Goal: Check status: Check status

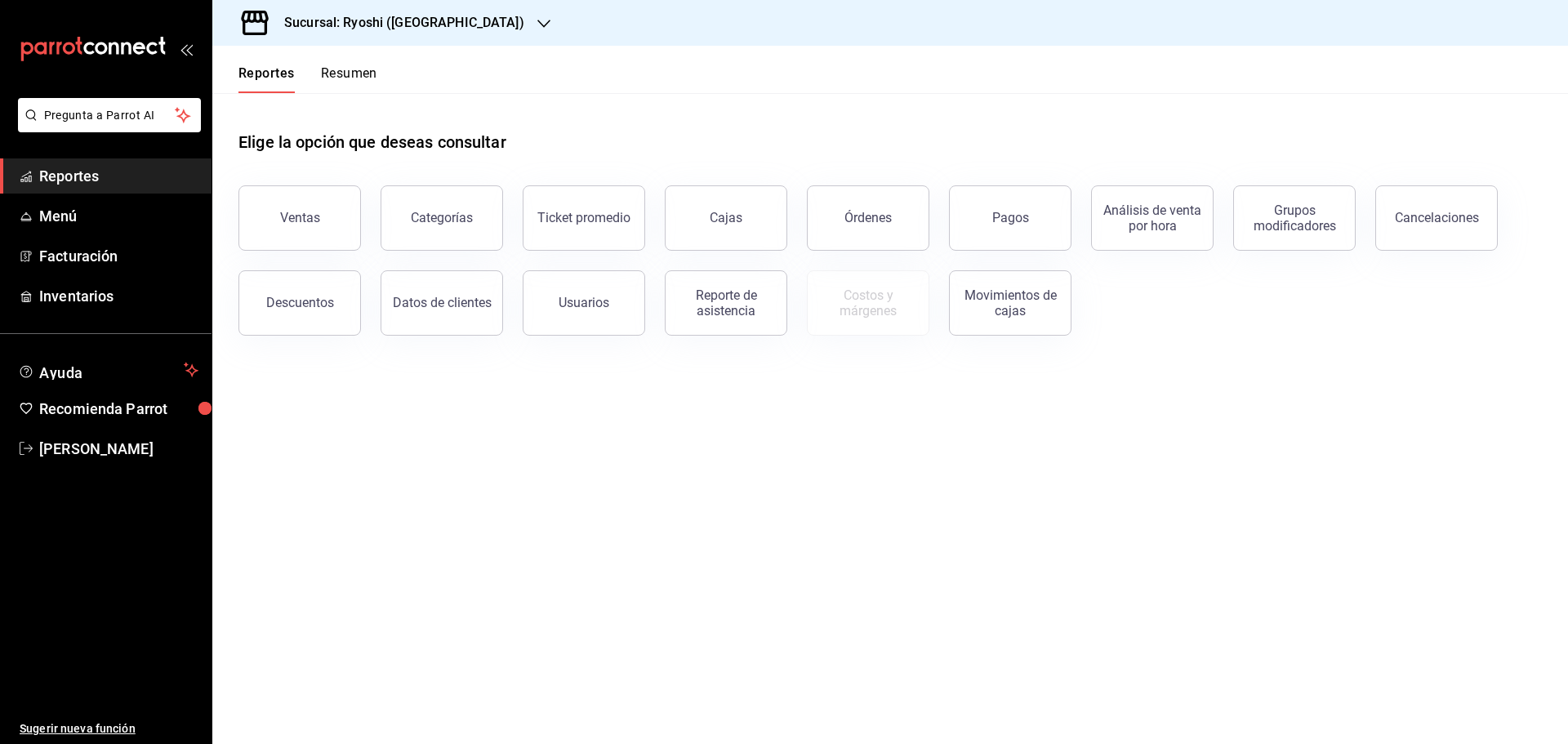
click at [538, 20] on icon "button" at bounding box center [544, 23] width 13 height 8
click at [330, 111] on span "Mochomos ([GEOGRAPHIC_DATA])" at bounding box center [316, 107] width 181 height 18
click at [131, 181] on span "Reportes" at bounding box center [119, 176] width 159 height 22
click at [988, 199] on button "Pagos" at bounding box center [1009, 218] width 122 height 65
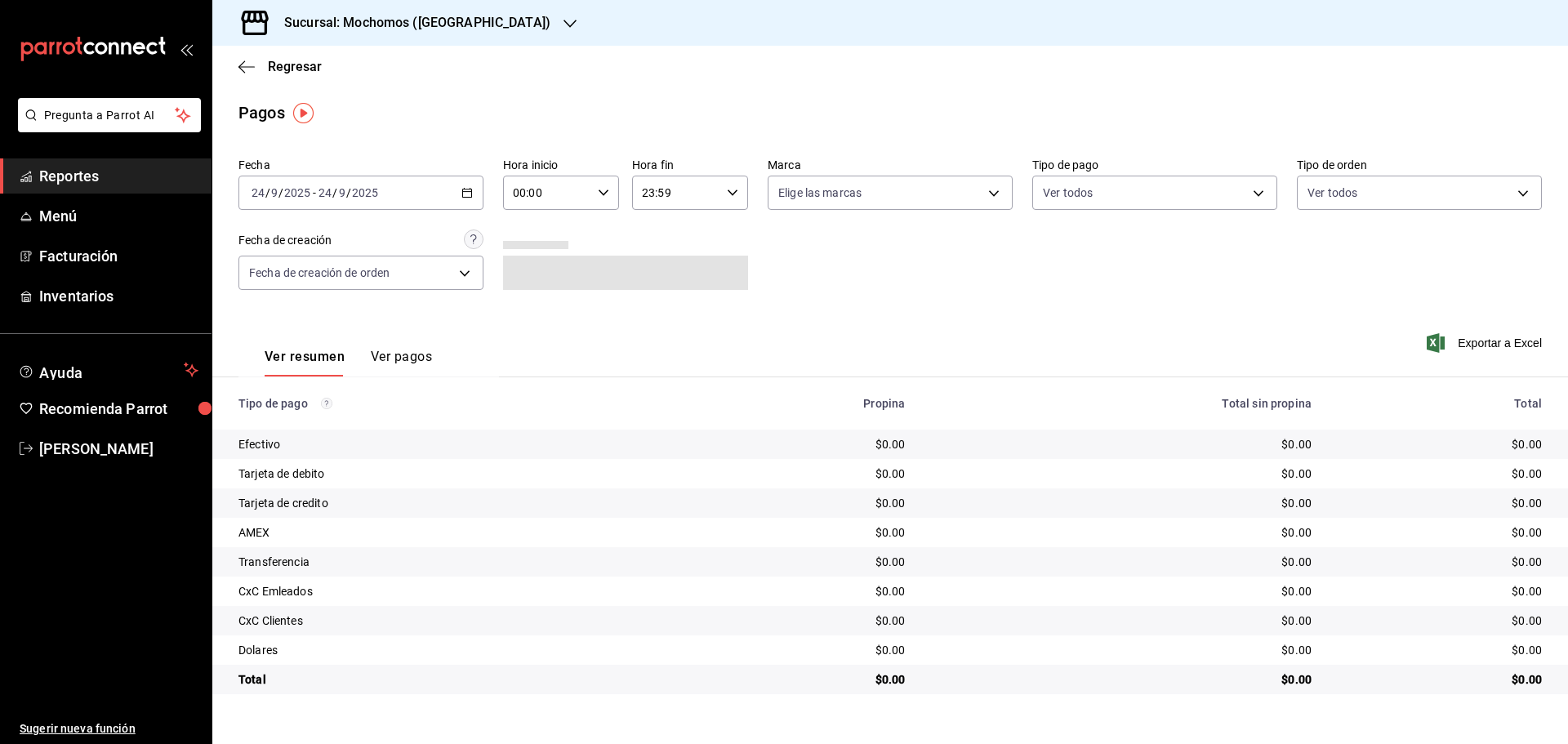
click at [608, 191] on icon "button" at bounding box center [603, 192] width 11 height 11
click at [530, 272] on span "05" at bounding box center [532, 267] width 32 height 13
type input "05:00"
click at [818, 236] on div at bounding box center [784, 372] width 1568 height 744
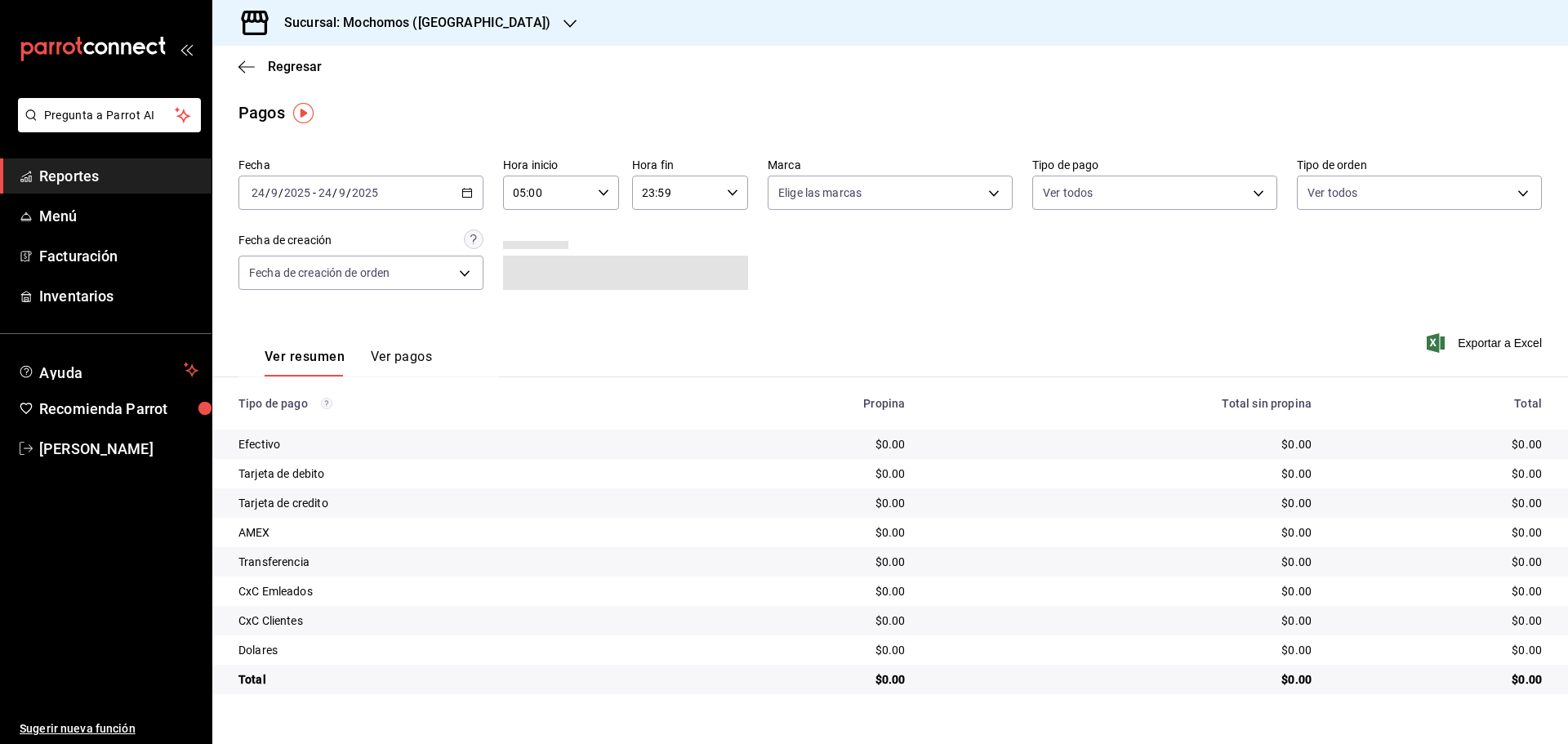
click at [733, 195] on \(Stroke\) "button" at bounding box center [732, 192] width 10 height 6
click at [655, 265] on span "05" at bounding box center [661, 267] width 32 height 13
click at [719, 229] on span "00" at bounding box center [719, 234] width 32 height 13
type input "05:00"
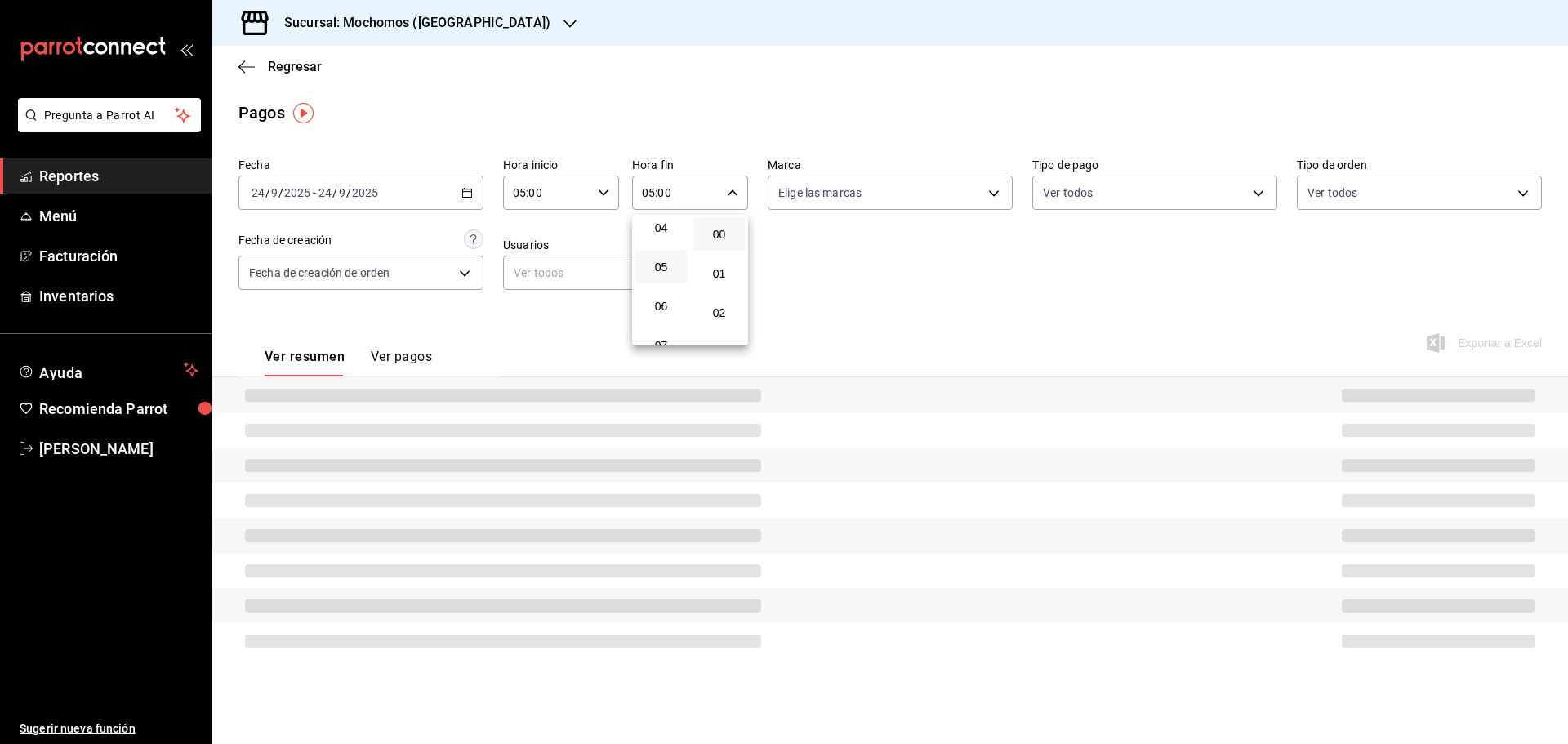
click at [777, 229] on div at bounding box center [784, 372] width 1568 height 744
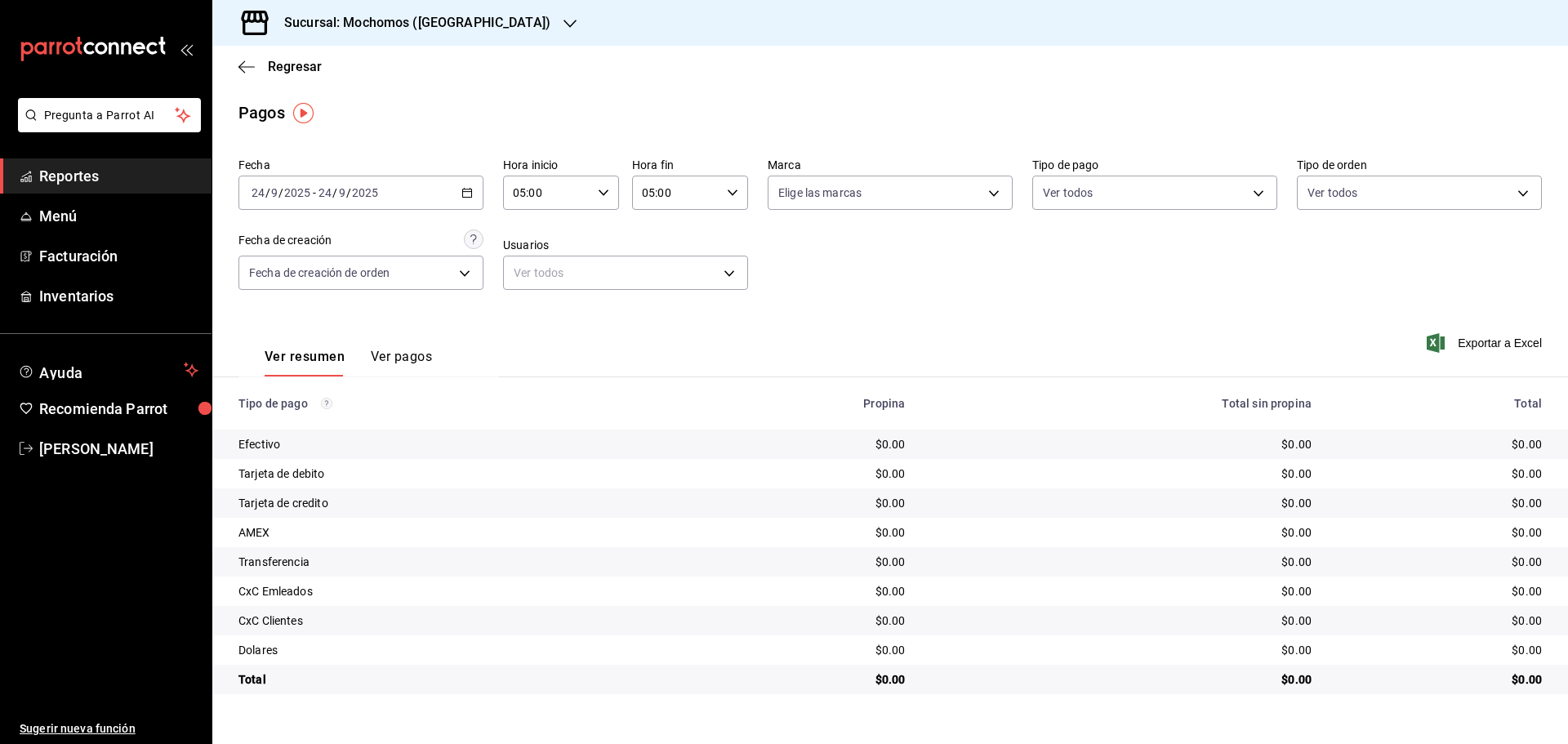
click at [736, 187] on icon "button" at bounding box center [732, 192] width 11 height 11
click at [469, 190] on div at bounding box center [784, 372] width 1568 height 744
click at [468, 195] on icon "button" at bounding box center [466, 192] width 11 height 11
click at [330, 427] on span "Rango de fechas" at bounding box center [315, 426] width 126 height 18
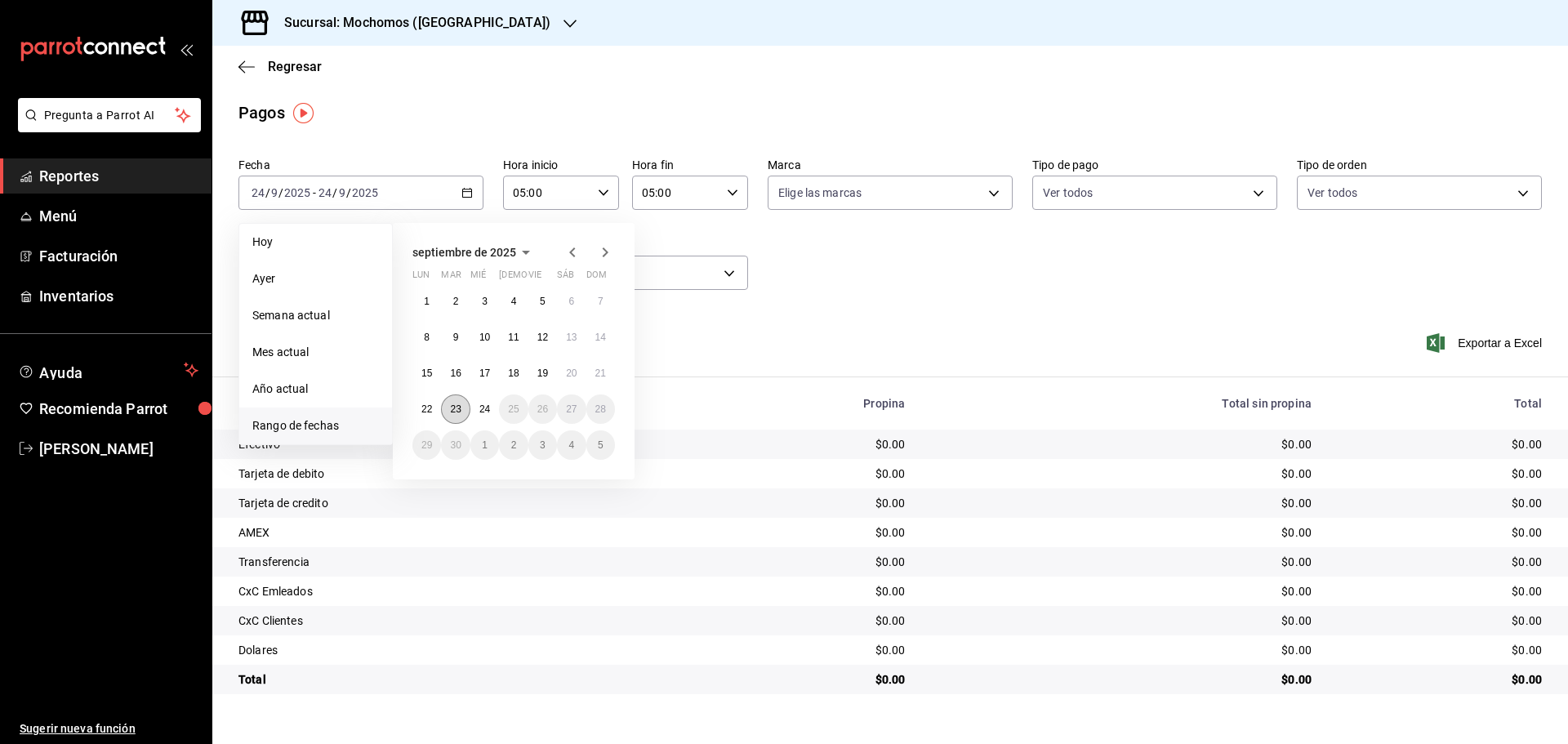
drag, startPoint x: 453, startPoint y: 410, endPoint x: 480, endPoint y: 411, distance: 27.0
click at [454, 411] on abbr "23" at bounding box center [455, 408] width 11 height 11
click at [481, 411] on abbr "24" at bounding box center [485, 408] width 11 height 11
type input "00:00"
type input "23:59"
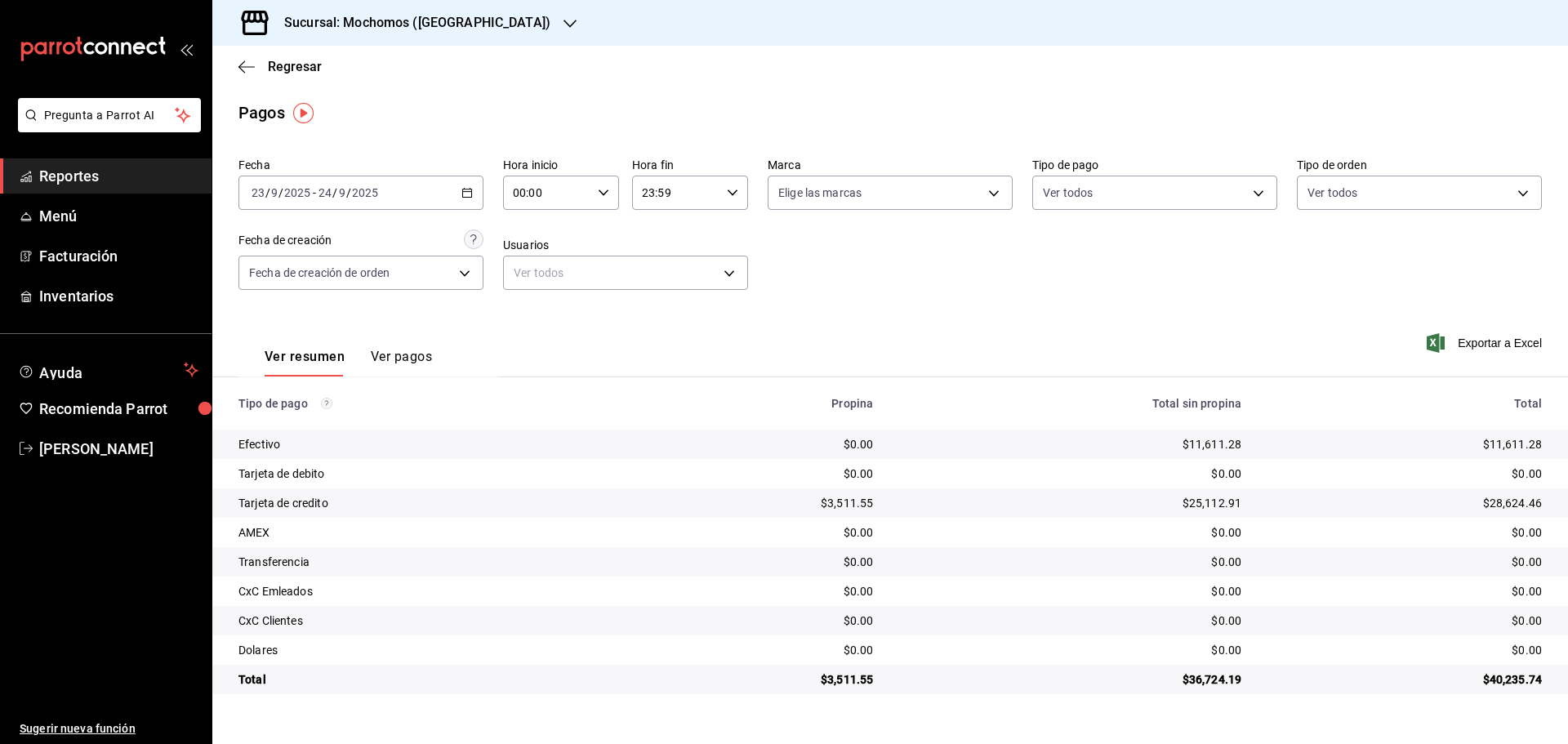
click at [912, 244] on div "Fecha [DATE] [DATE] - [DATE] [DATE] Hora inicio 00:00 Hora inicio Hora fin 23:5…" at bounding box center [890, 230] width 1304 height 158
click at [563, 21] on icon "button" at bounding box center [569, 24] width 13 height 13
click at [264, 65] on span "Ryoshi ([GEOGRAPHIC_DATA])" at bounding box center [304, 71] width 157 height 18
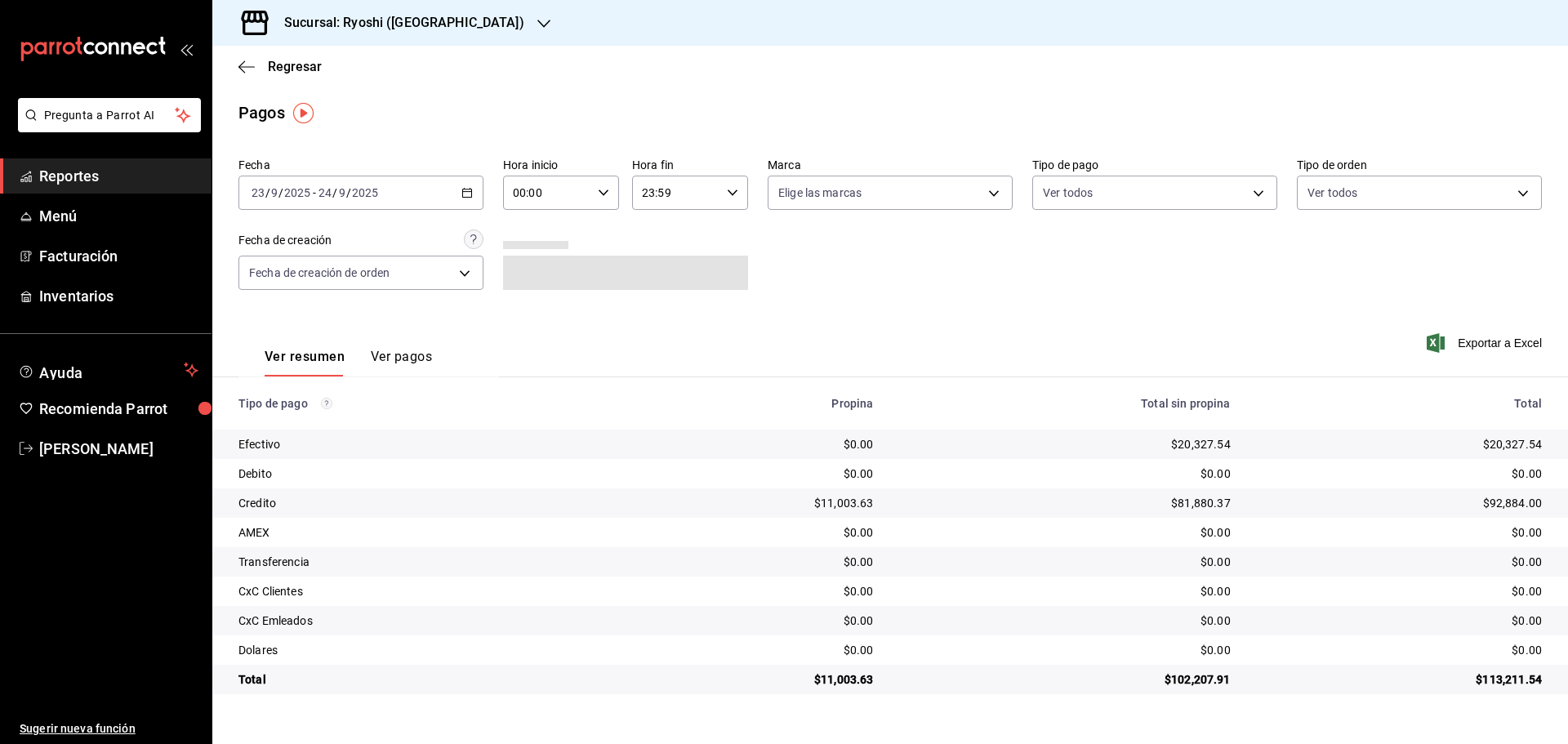
click at [606, 189] on icon "button" at bounding box center [603, 192] width 11 height 11
click at [533, 263] on span "05" at bounding box center [532, 267] width 32 height 13
type input "05:00"
click at [242, 65] on div at bounding box center [784, 372] width 1568 height 744
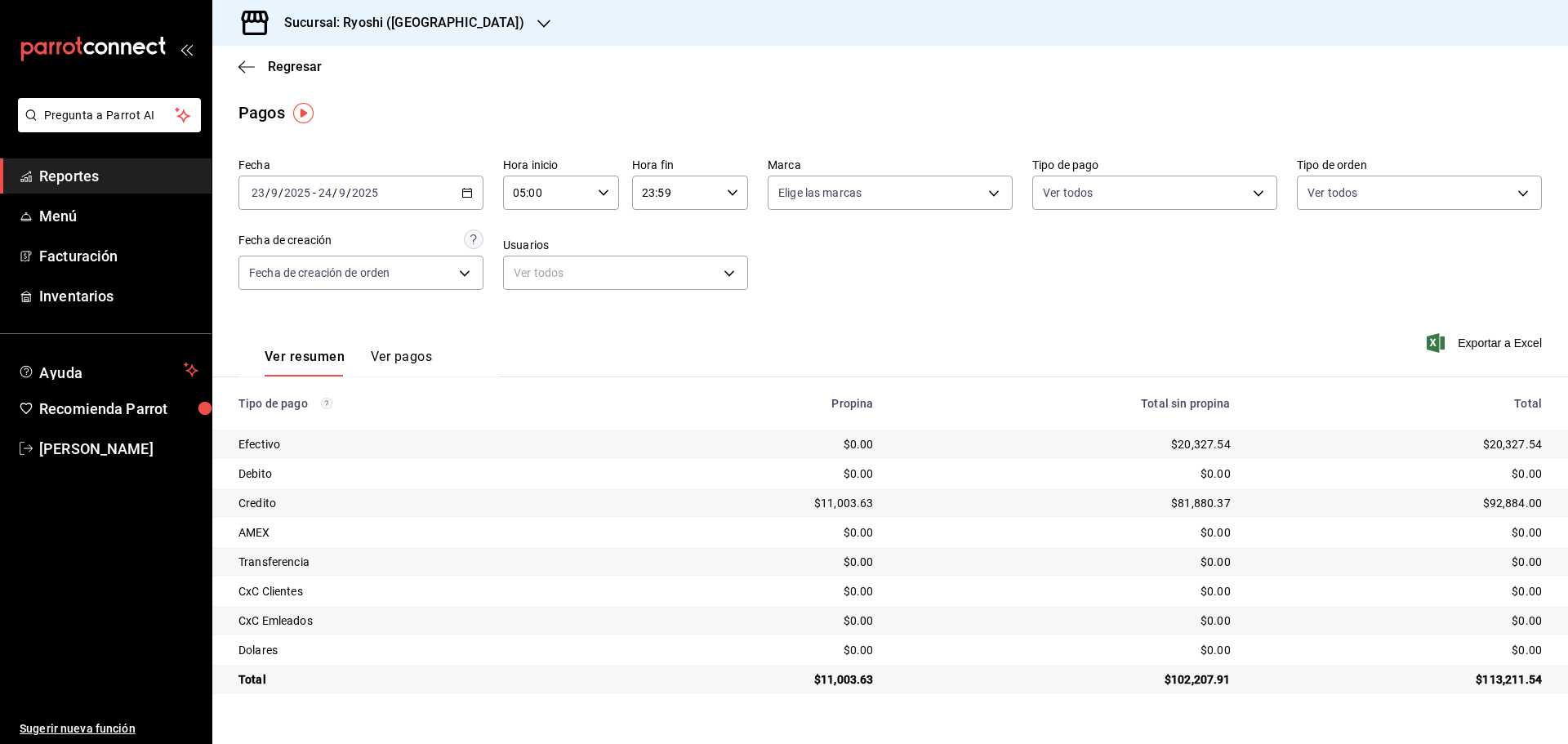
click at [242, 65] on icon "button" at bounding box center [246, 67] width 17 height 15
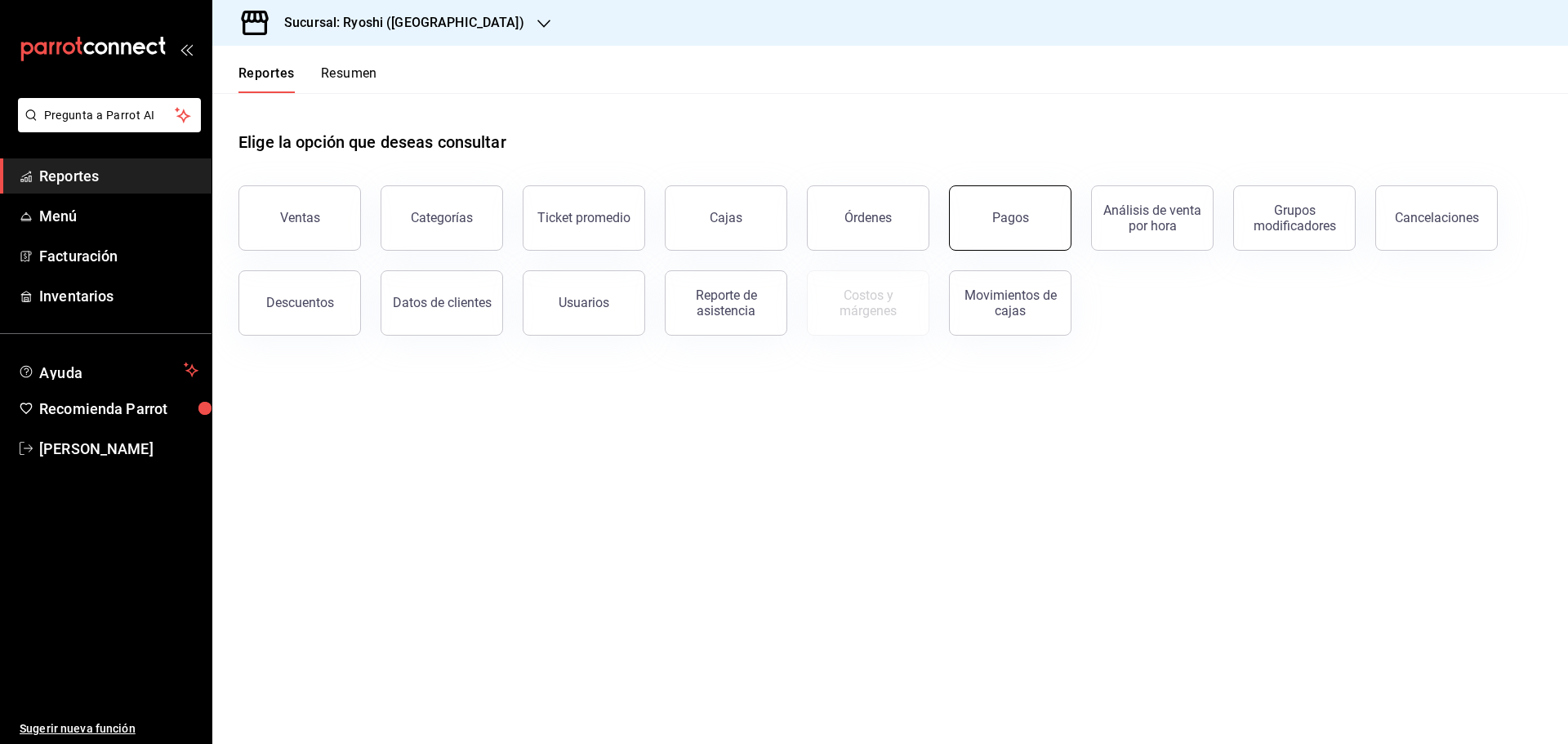
click at [999, 214] on div "Pagos" at bounding box center [1010, 218] width 37 height 16
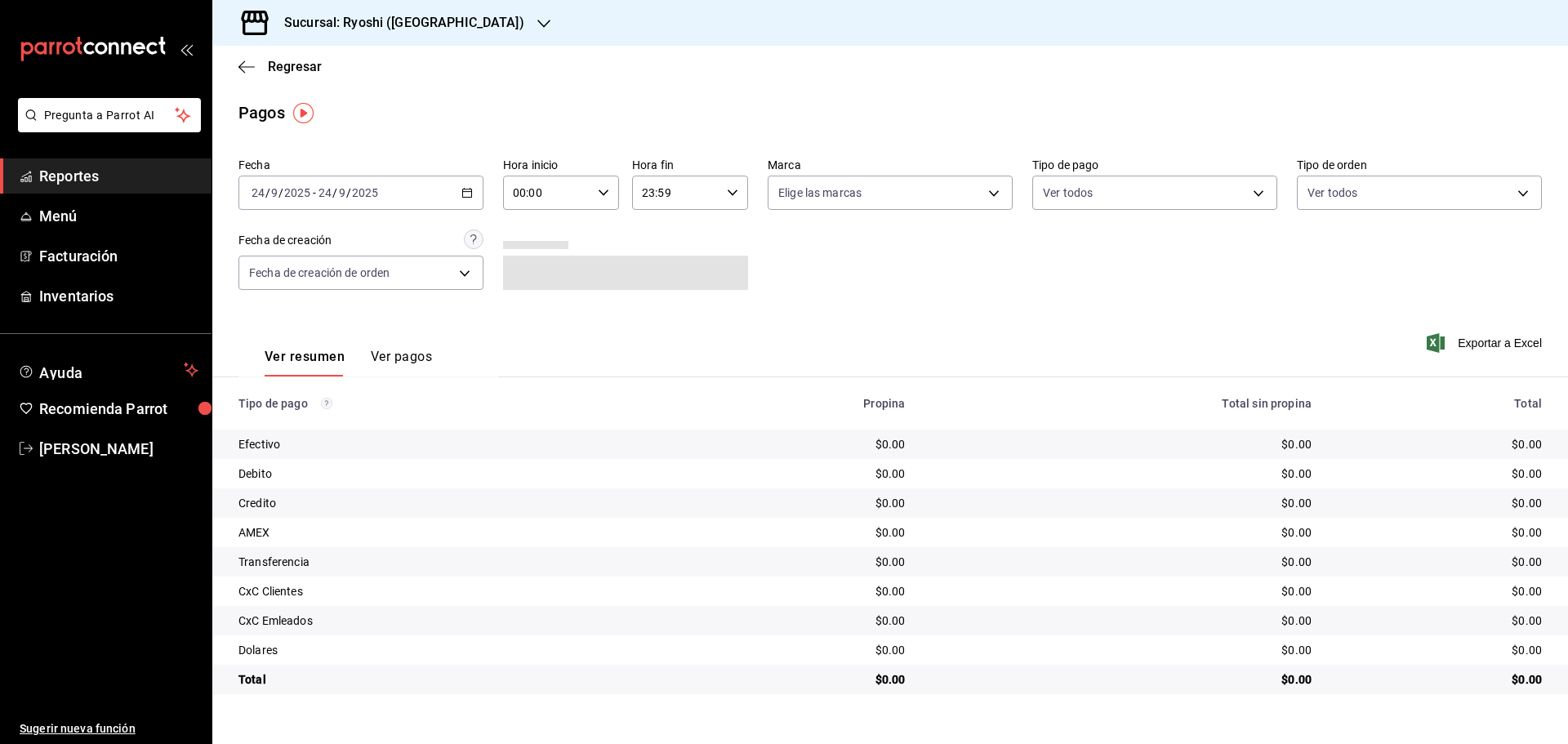
click at [469, 192] on icon "button" at bounding box center [466, 192] width 11 height 11
click at [285, 425] on span "Rango de fechas" at bounding box center [315, 426] width 126 height 18
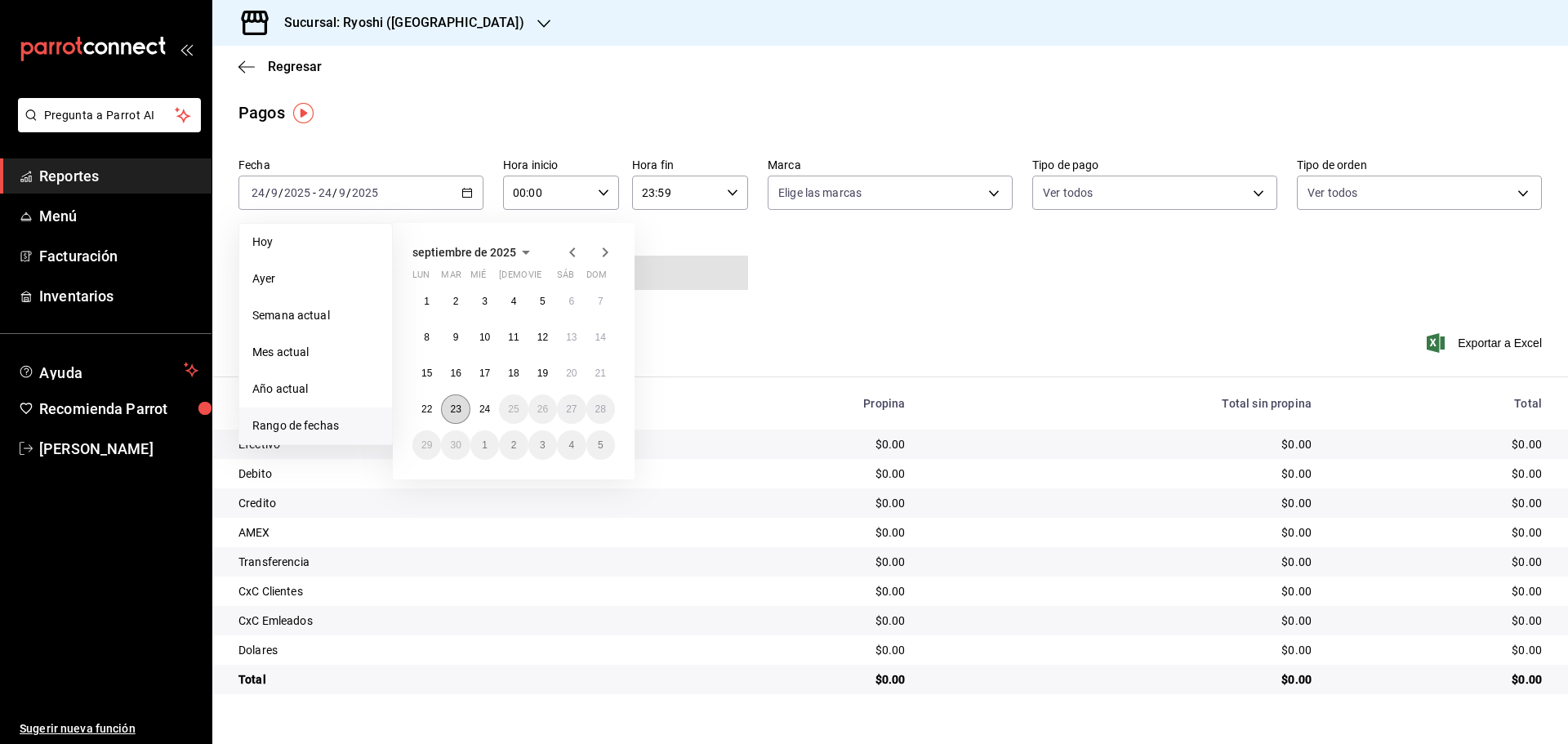
click at [456, 410] on abbr "23" at bounding box center [455, 408] width 11 height 11
click at [487, 408] on abbr "24" at bounding box center [485, 408] width 11 height 11
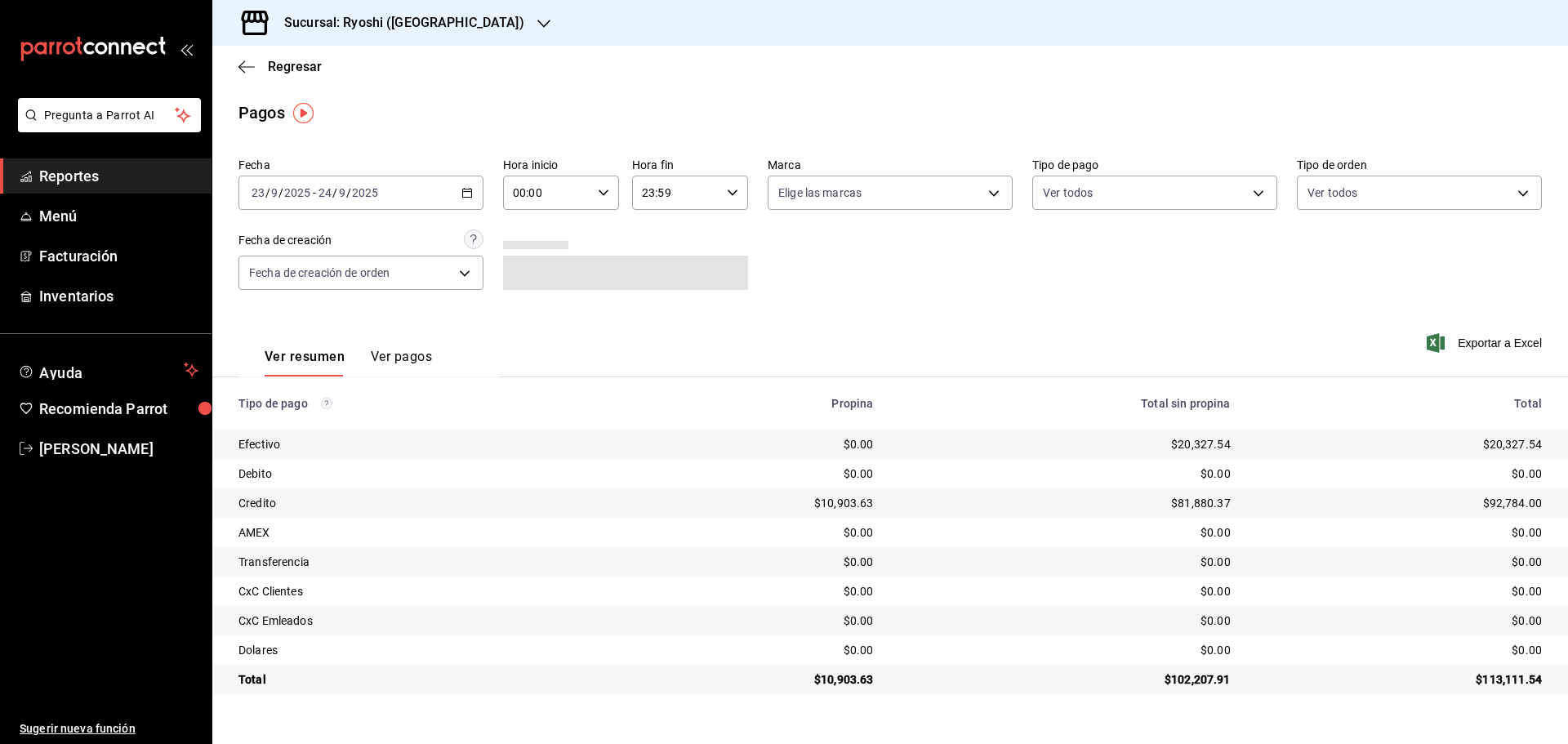
click at [608, 186] on div "00:00 Hora inicio" at bounding box center [561, 192] width 116 height 34
click at [538, 257] on button "05" at bounding box center [531, 266] width 52 height 33
type input "05:00"
click at [996, 188] on body "Pregunta a Parrot AI Reportes Menú Facturación Inventarios Ayuda Recomienda Par…" at bounding box center [784, 372] width 1568 height 744
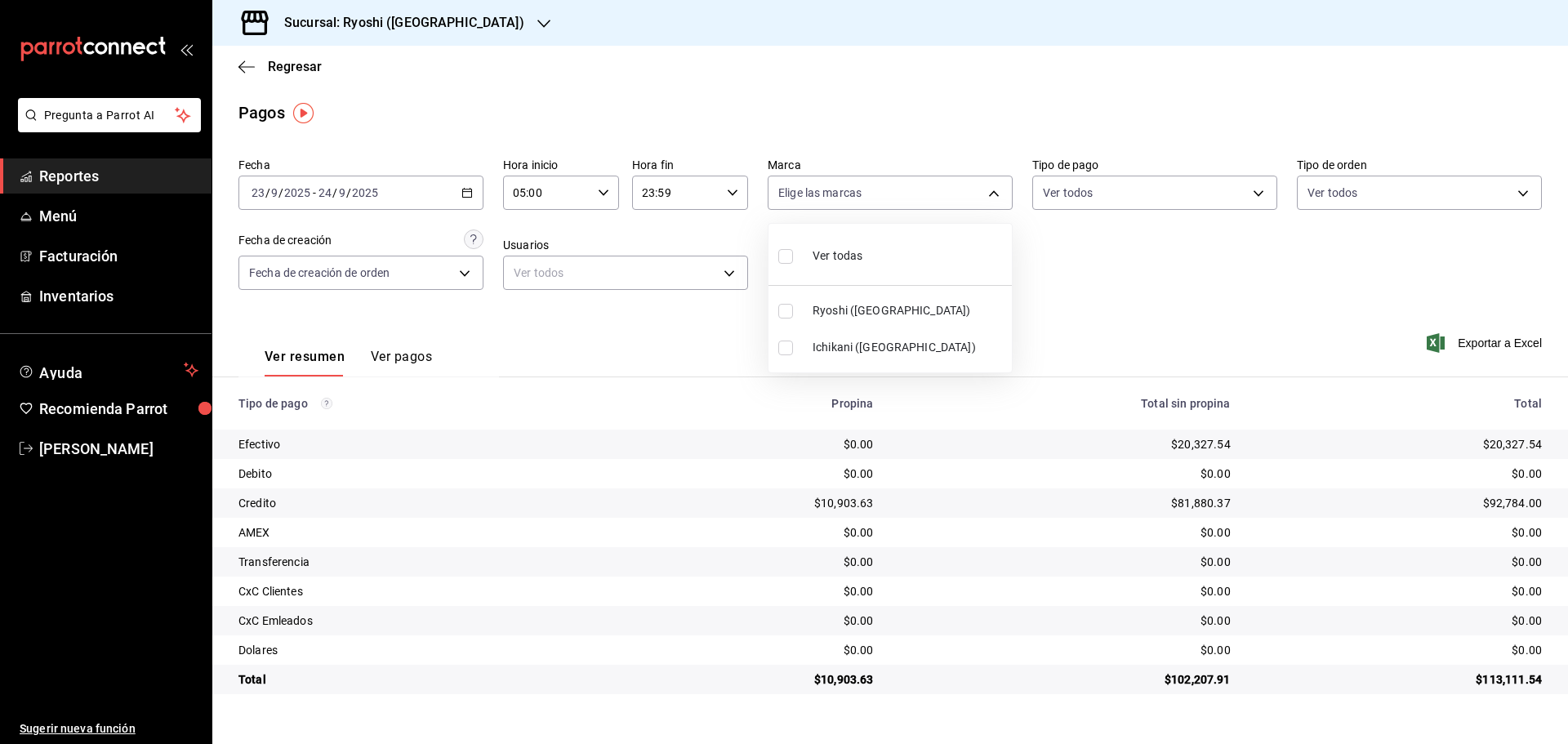
click at [786, 314] on input "checkbox" at bounding box center [785, 311] width 15 height 15
checkbox input "true"
type input "26ca50e5-a845-484f-a54e-8a4432b79f59"
